Goal: Check status: Verify the current state of an ongoing process or item

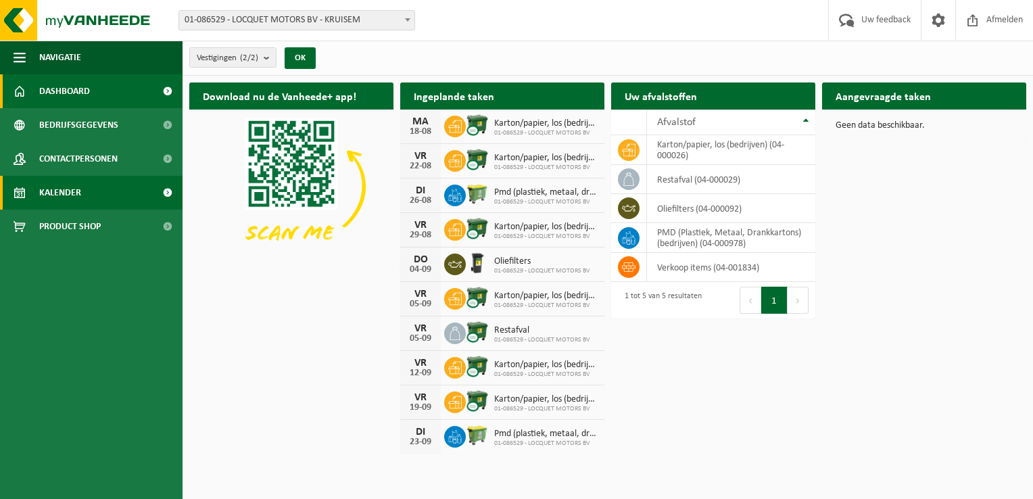
click at [95, 196] on link "Kalender" at bounding box center [91, 193] width 182 height 34
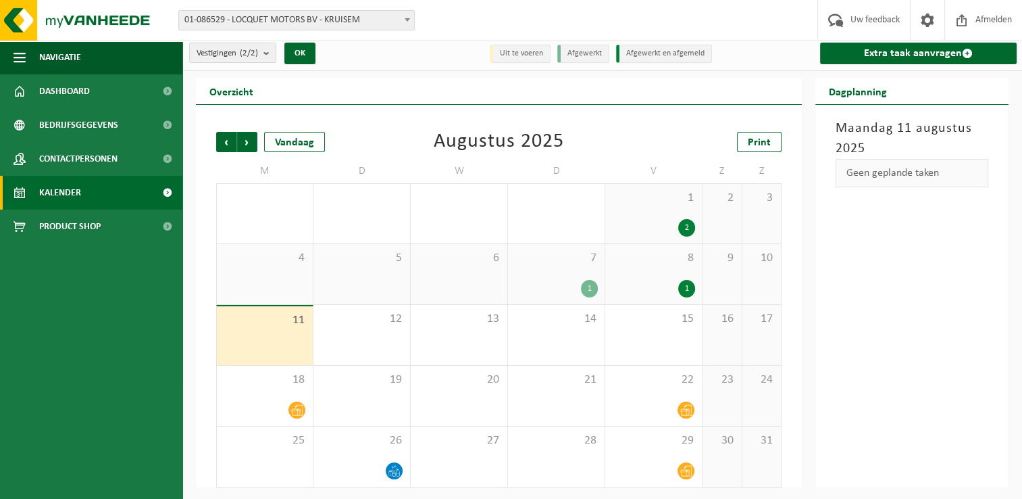
scroll to position [5, 0]
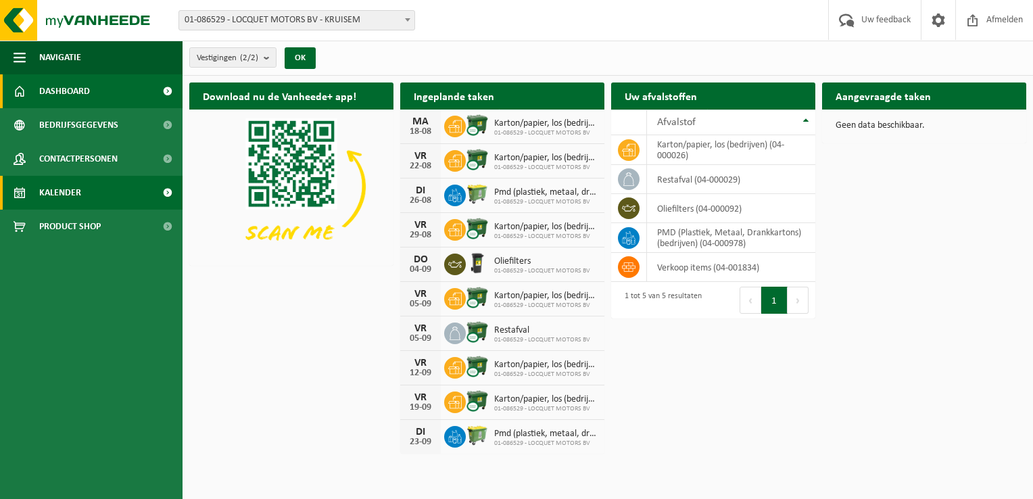
click at [92, 187] on link "Kalender" at bounding box center [91, 193] width 182 height 34
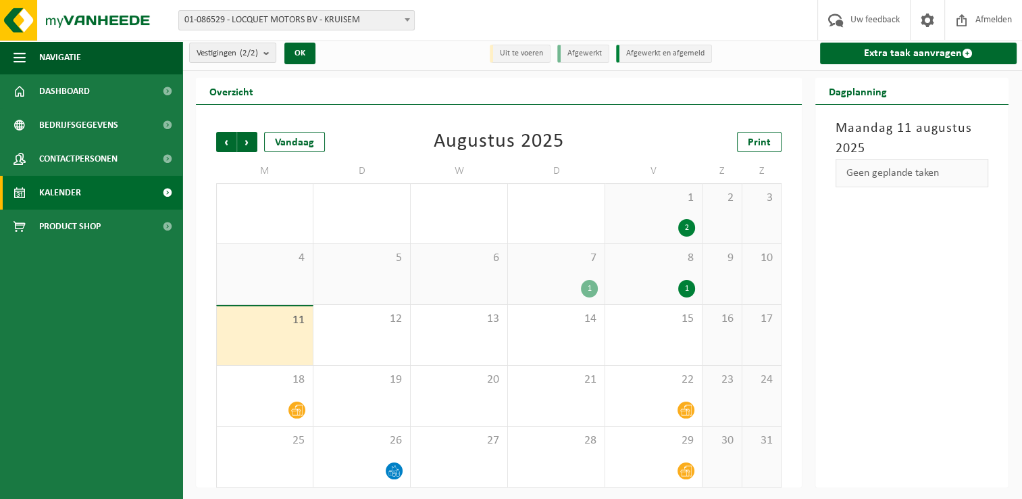
scroll to position [5, 0]
click at [249, 142] on span "Volgende" at bounding box center [247, 141] width 20 height 20
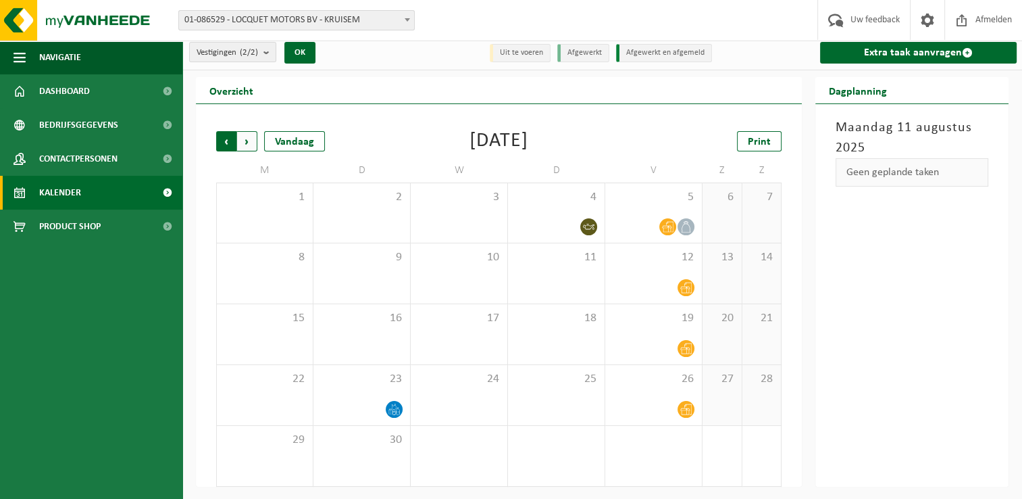
click at [251, 145] on span "Volgende" at bounding box center [247, 141] width 20 height 20
click at [341, 493] on div "Vorige Volgende Vandaag Oktober 2025 Print M D W D V Z Z 29 30 1 2 3 4 5 6 7 8 …" at bounding box center [498, 309] width 579 height 383
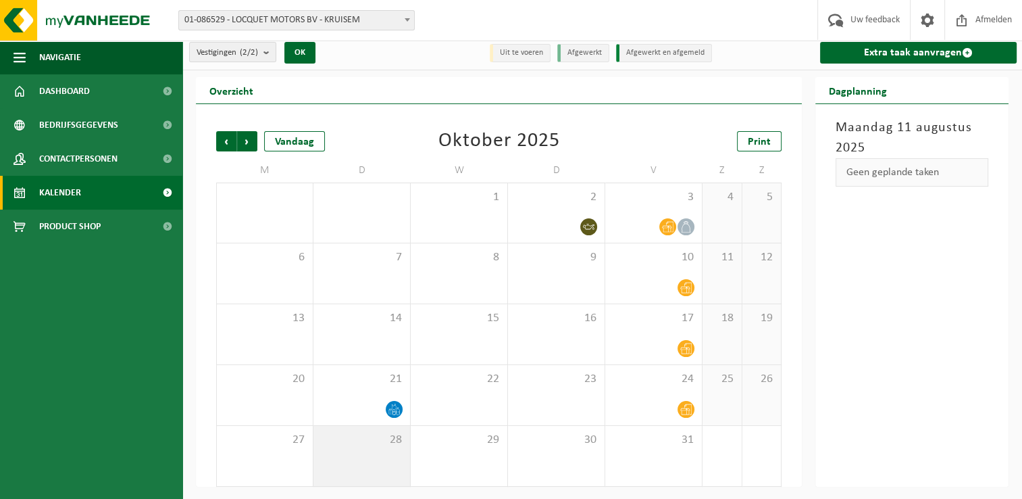
click at [369, 479] on div "28" at bounding box center [362, 456] width 97 height 60
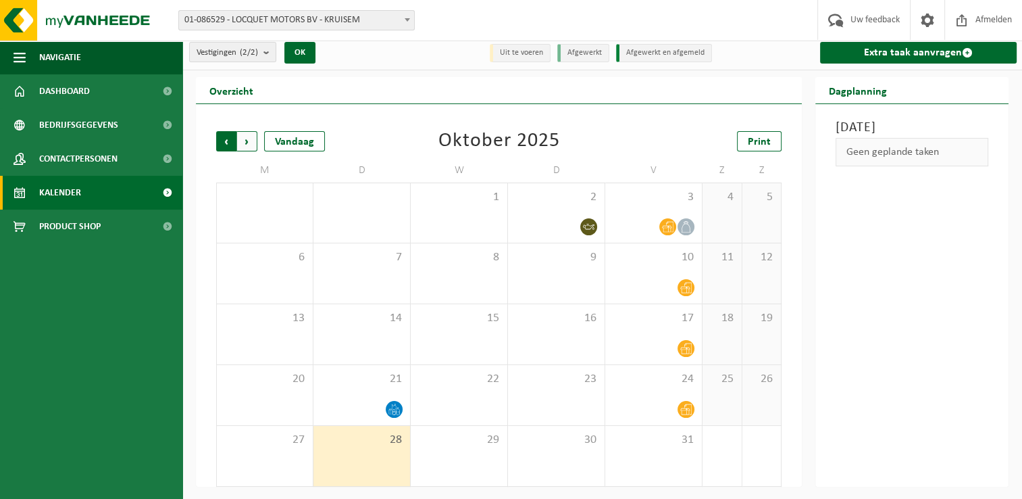
click at [255, 142] on span "Volgende" at bounding box center [247, 141] width 20 height 20
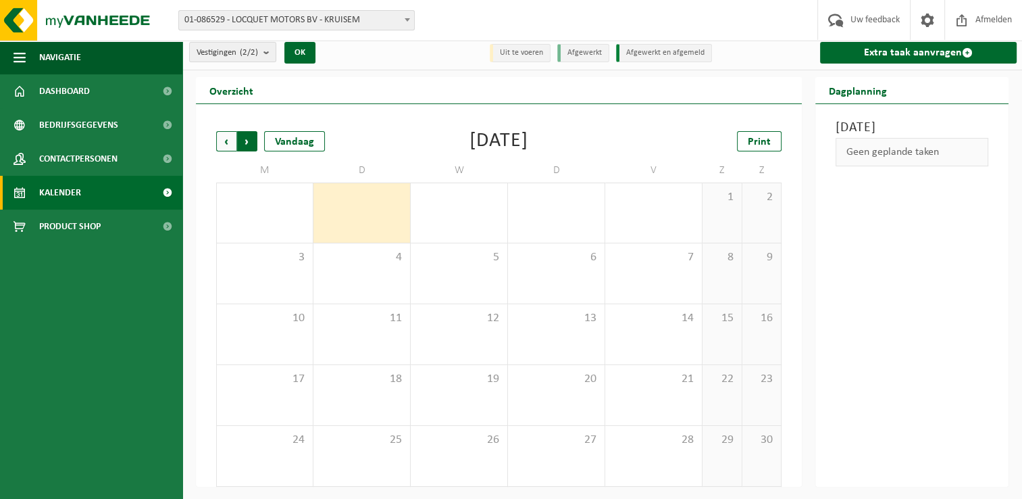
click at [231, 138] on span "Vorige" at bounding box center [226, 141] width 20 height 20
